Goal: Navigation & Orientation: Find specific page/section

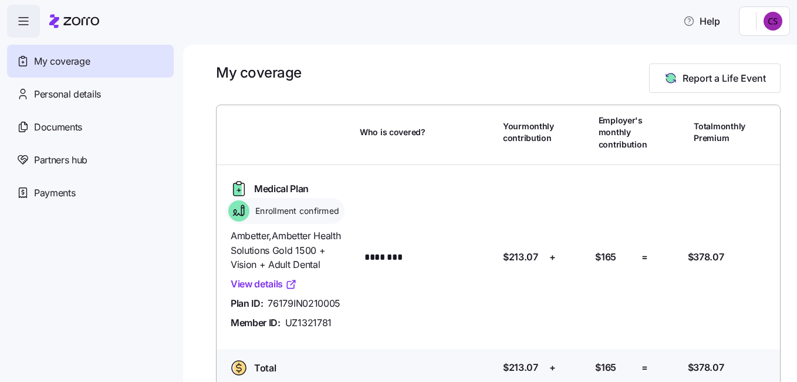
scroll to position [19, 0]
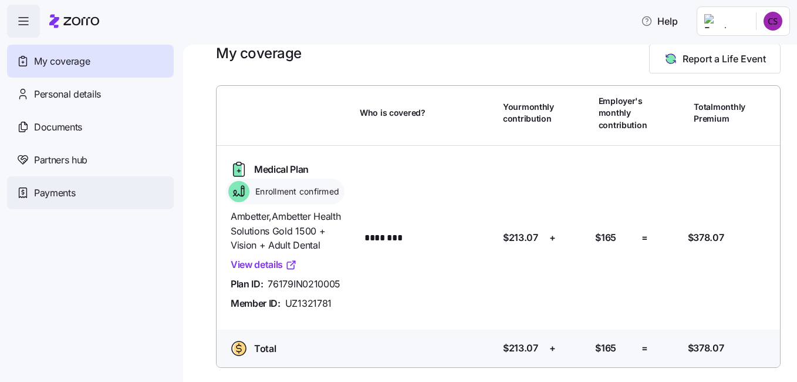
click at [61, 191] on span "Payments" at bounding box center [54, 193] width 41 height 15
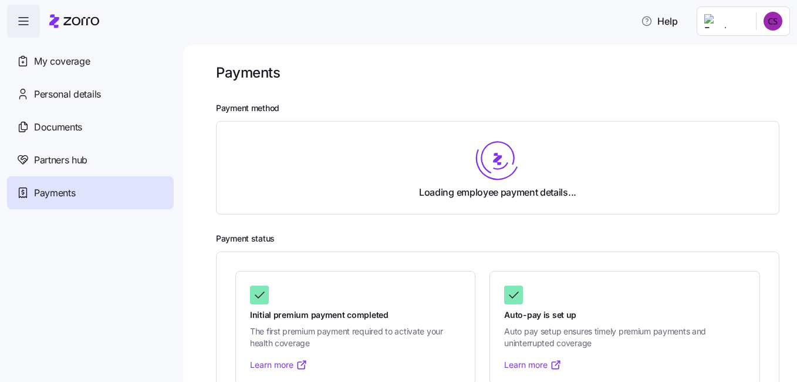
click at [342, 181] on div "Loading employee payment details..." at bounding box center [498, 168] width 534 height 64
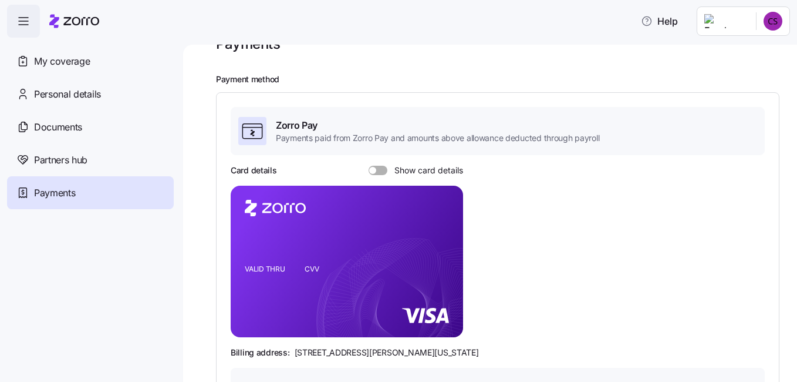
scroll to position [28, 0]
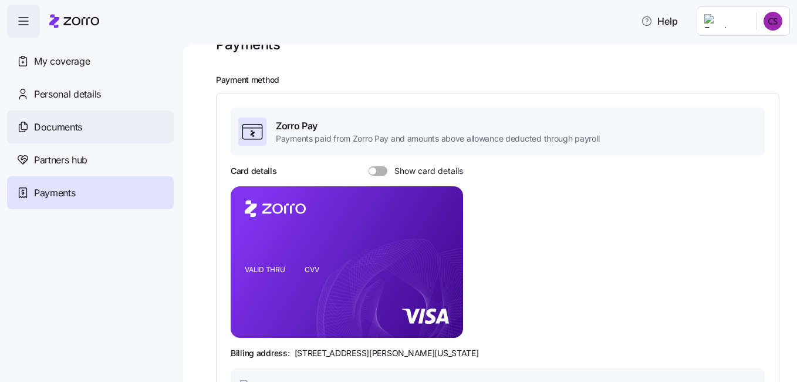
click at [42, 132] on span "Documents" at bounding box center [58, 127] width 48 height 15
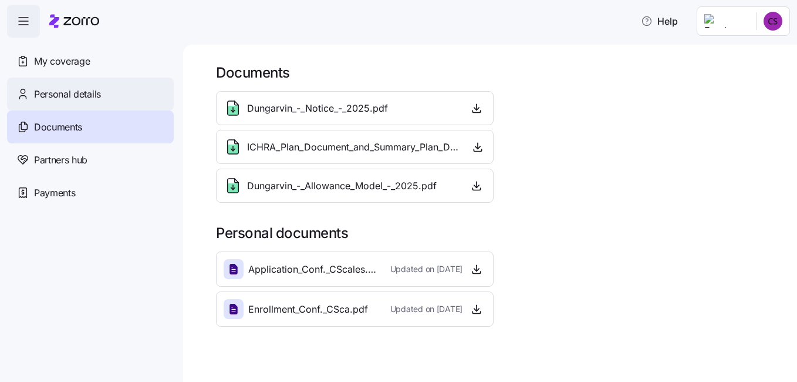
click at [70, 85] on div "Personal details" at bounding box center [90, 94] width 167 height 33
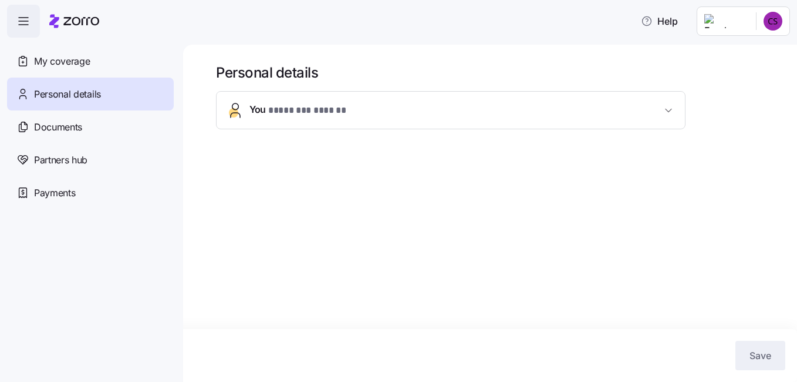
click at [72, 87] on span "Personal details" at bounding box center [67, 94] width 67 height 15
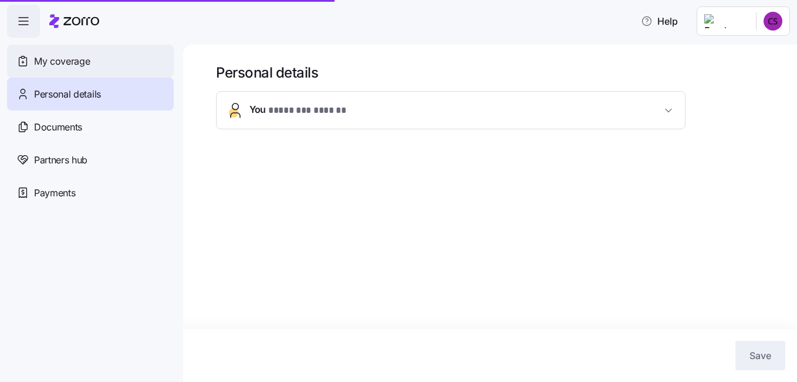
click at [80, 59] on span "My coverage" at bounding box center [62, 61] width 56 height 15
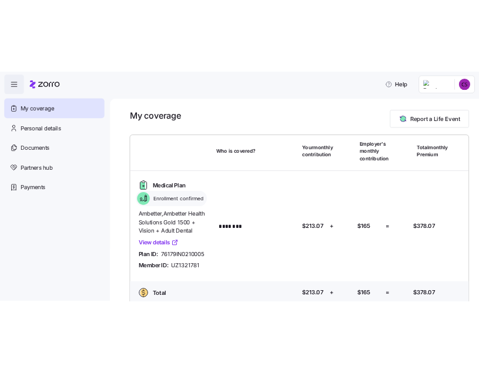
scroll to position [19, 0]
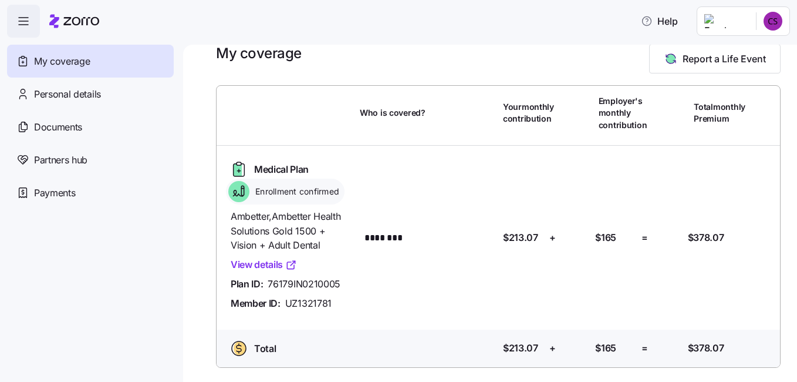
click at [277, 266] on link "View details" at bounding box center [264, 264] width 66 height 15
